Goal: Task Accomplishment & Management: Use online tool/utility

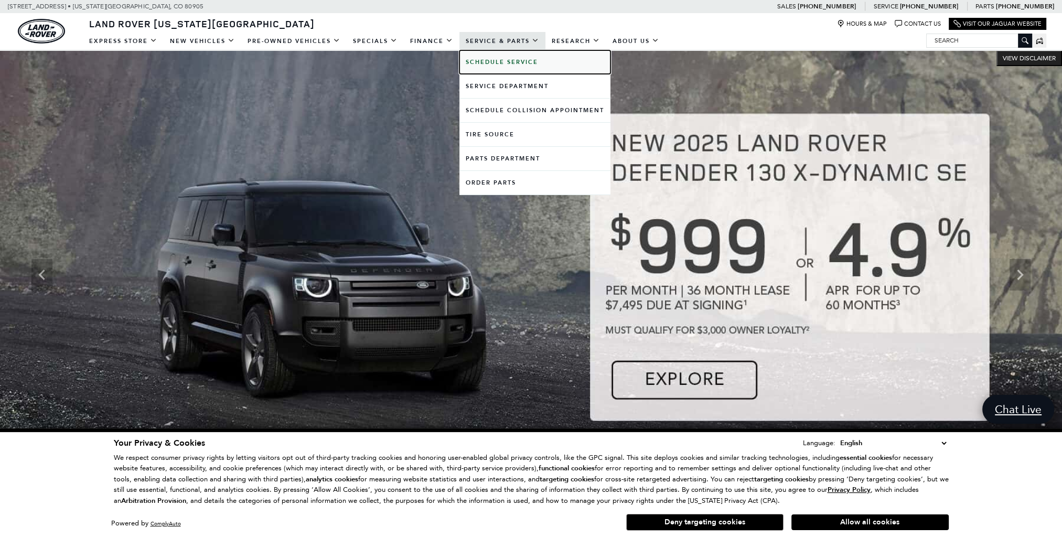
click at [479, 67] on link "Schedule Service" at bounding box center [535, 62] width 151 height 24
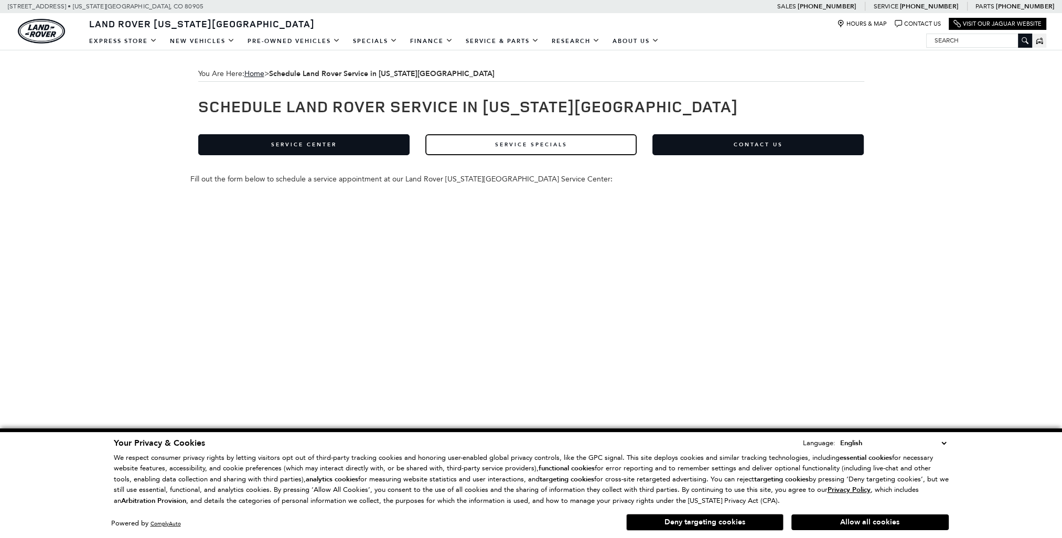
click at [481, 141] on link "Service Specials" at bounding box center [530, 144] width 211 height 21
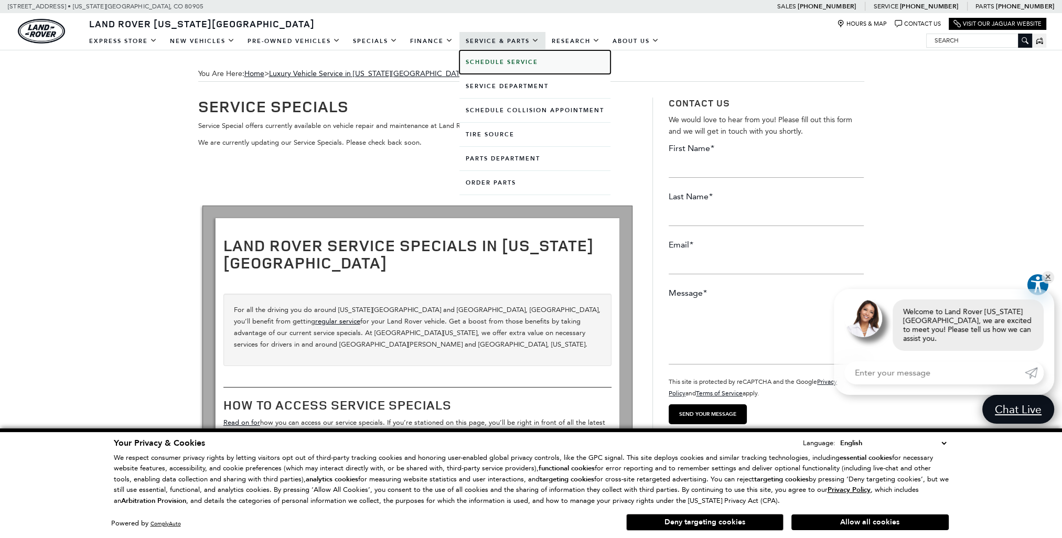
click at [474, 65] on b "Schedule Service" at bounding box center [502, 62] width 72 height 8
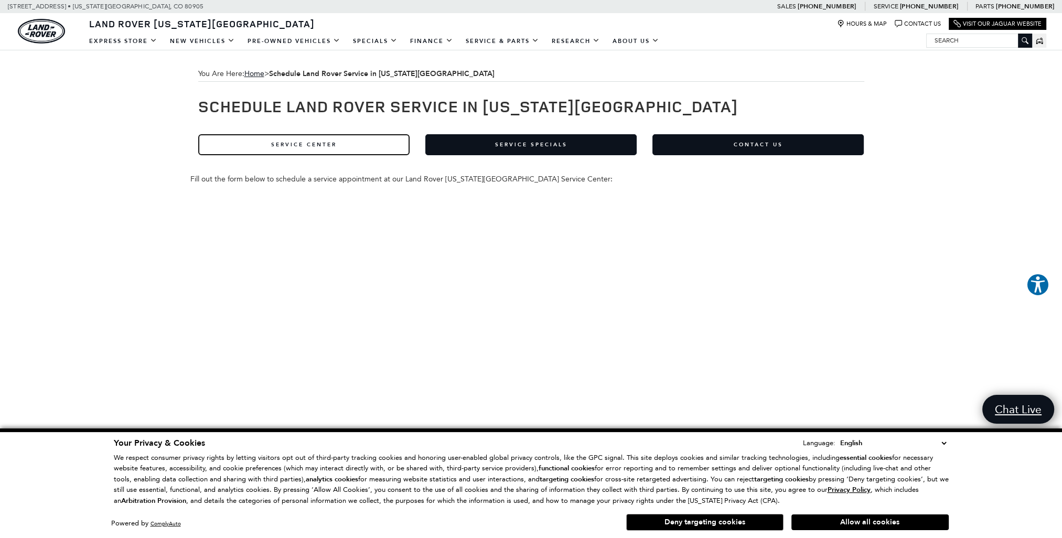
click at [294, 152] on link "Service Center" at bounding box center [303, 144] width 211 height 21
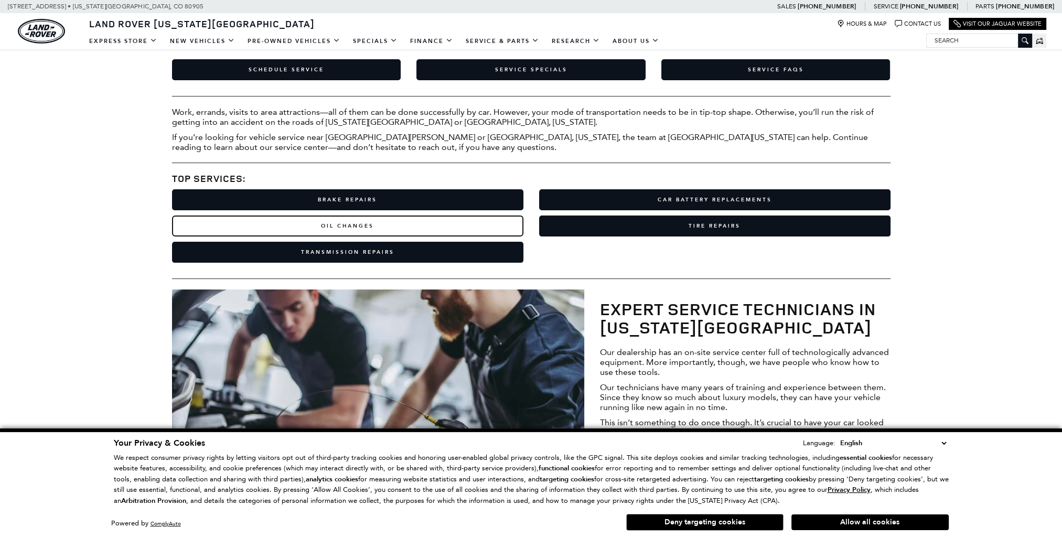
click at [316, 225] on link "Oil Changes" at bounding box center [347, 226] width 351 height 21
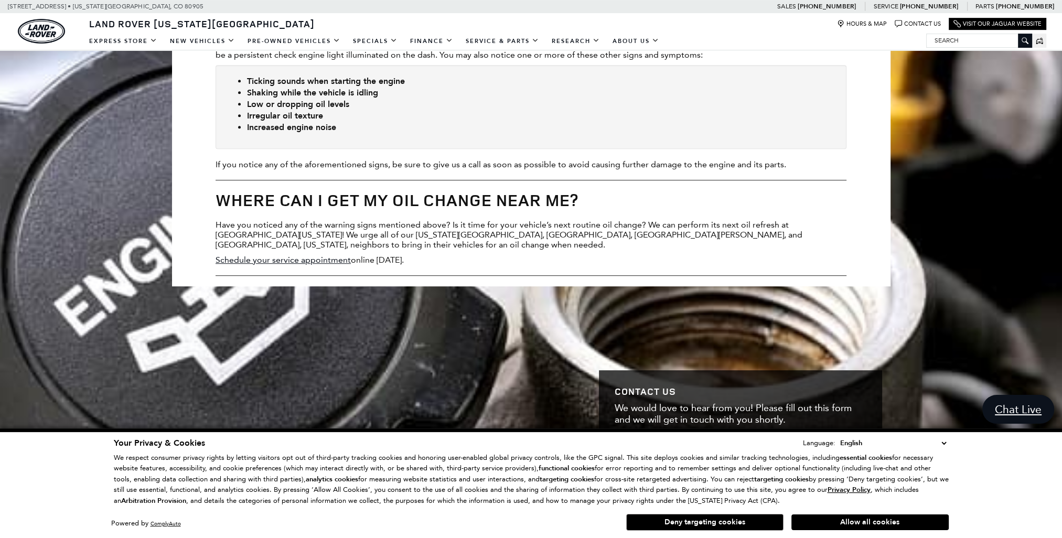
scroll to position [892, 0]
